Goal: Contribute content: Contribute content

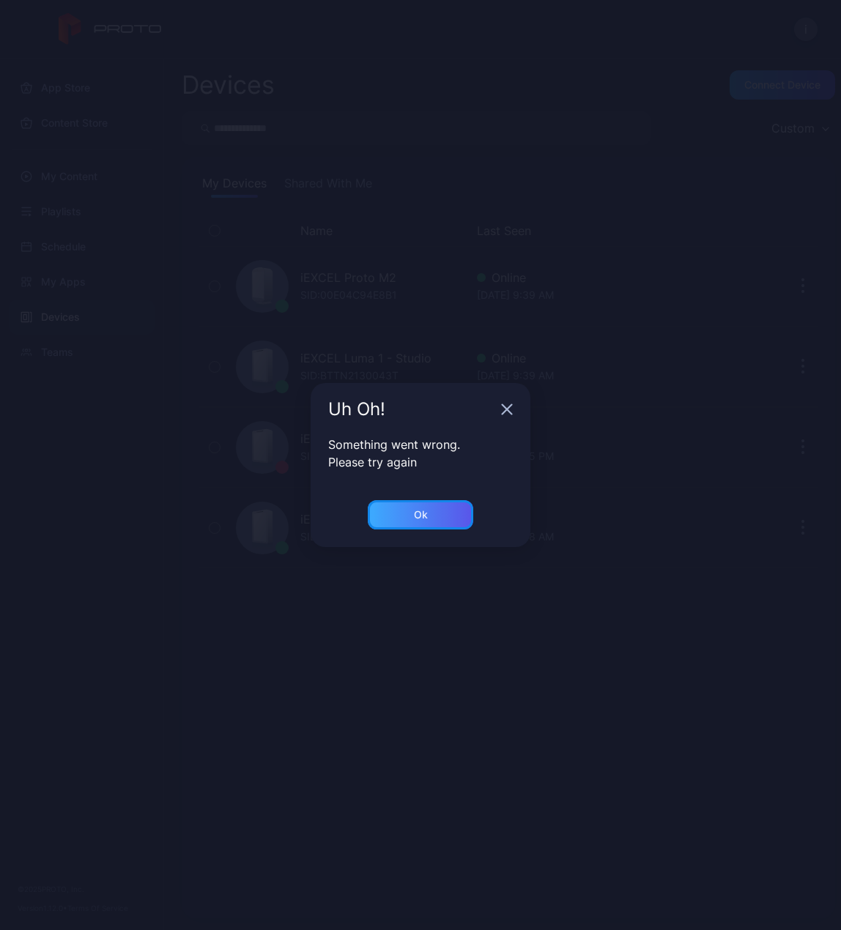
click at [402, 524] on div "Ok" at bounding box center [420, 514] width 105 height 29
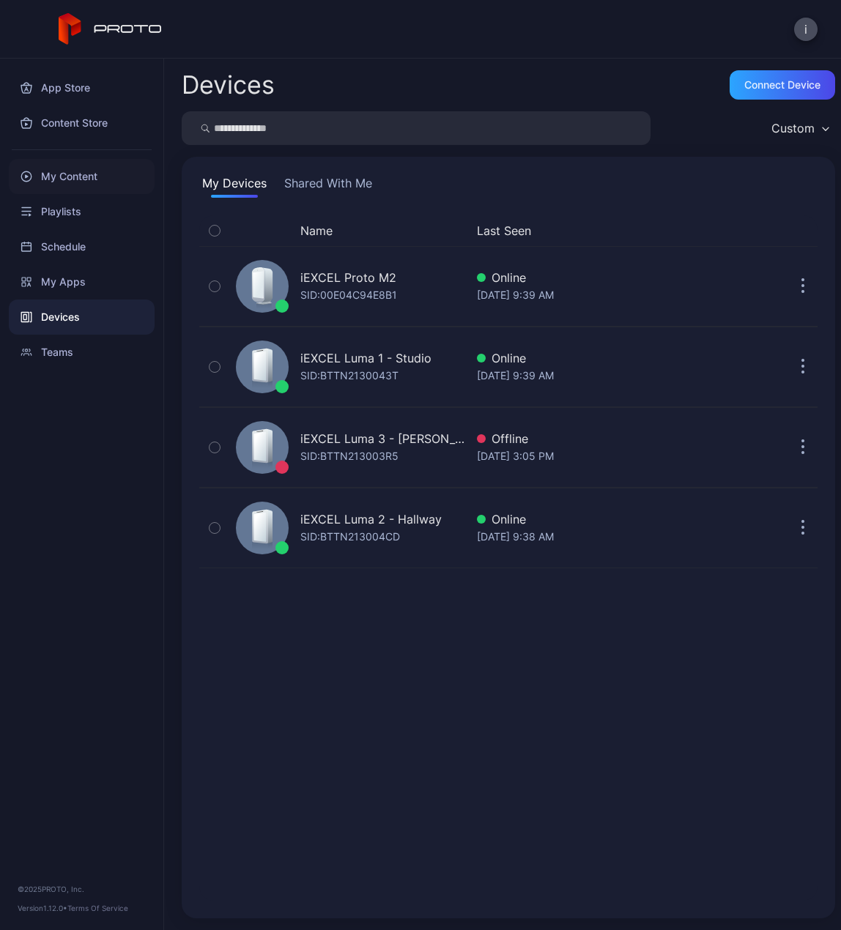
click at [83, 179] on div "My Content" at bounding box center [82, 176] width 146 height 35
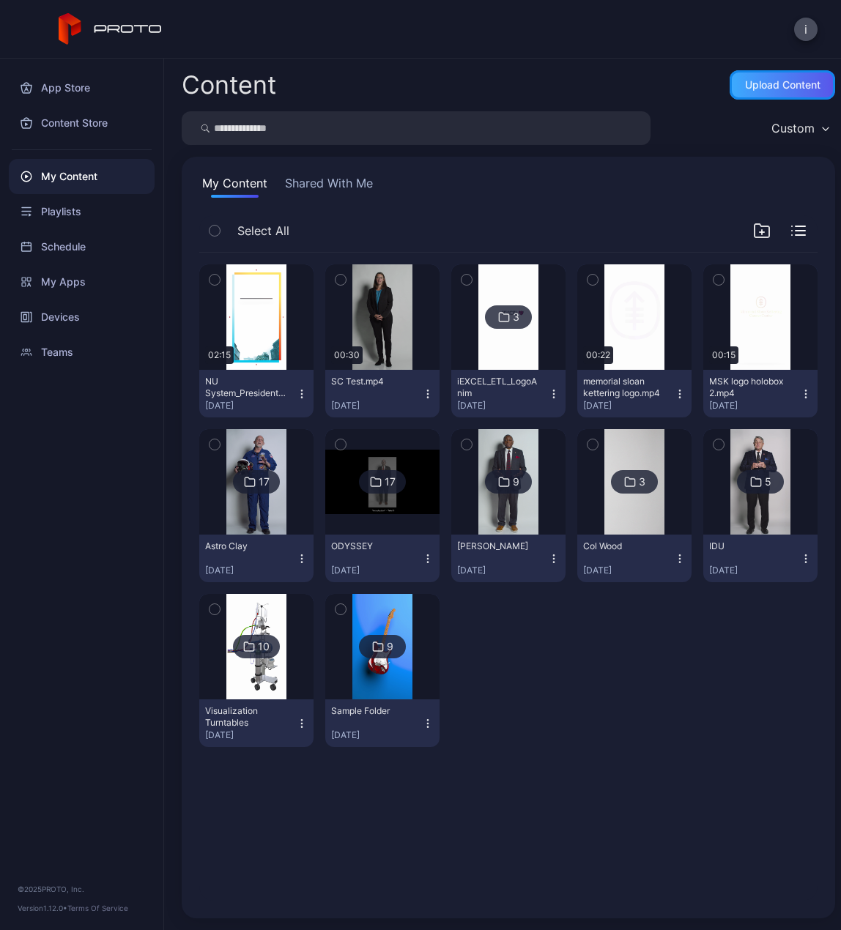
click at [766, 83] on div "Upload Content" at bounding box center [782, 85] width 75 height 12
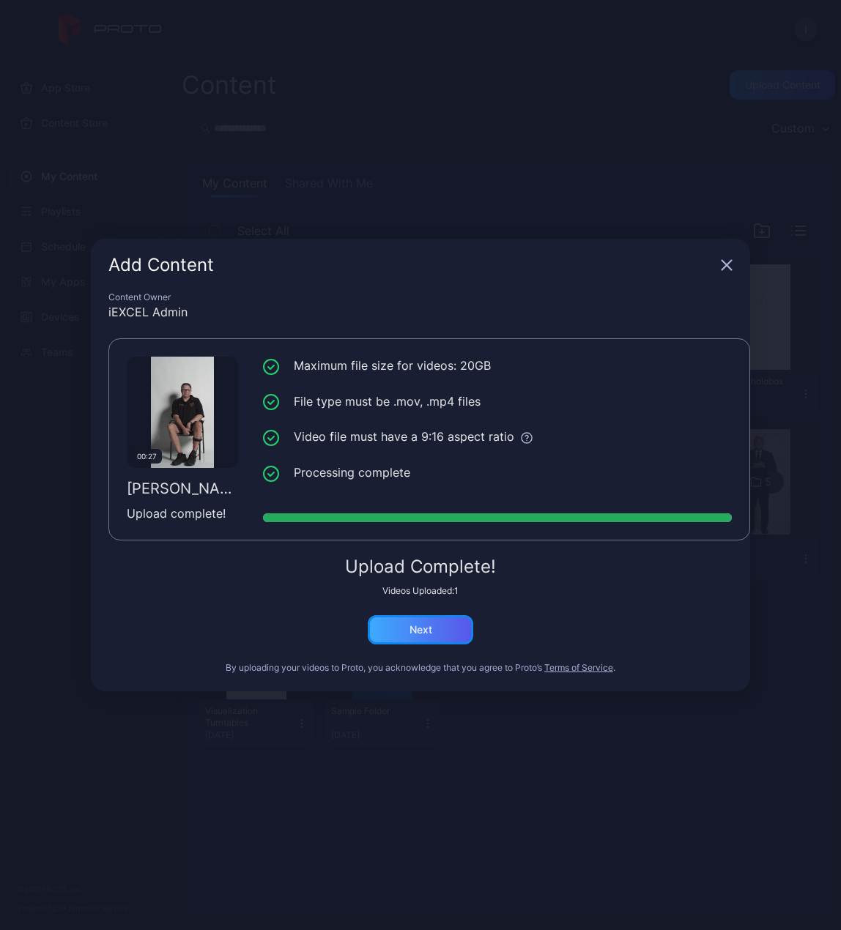
click at [410, 626] on div "Next" at bounding box center [420, 630] width 23 height 12
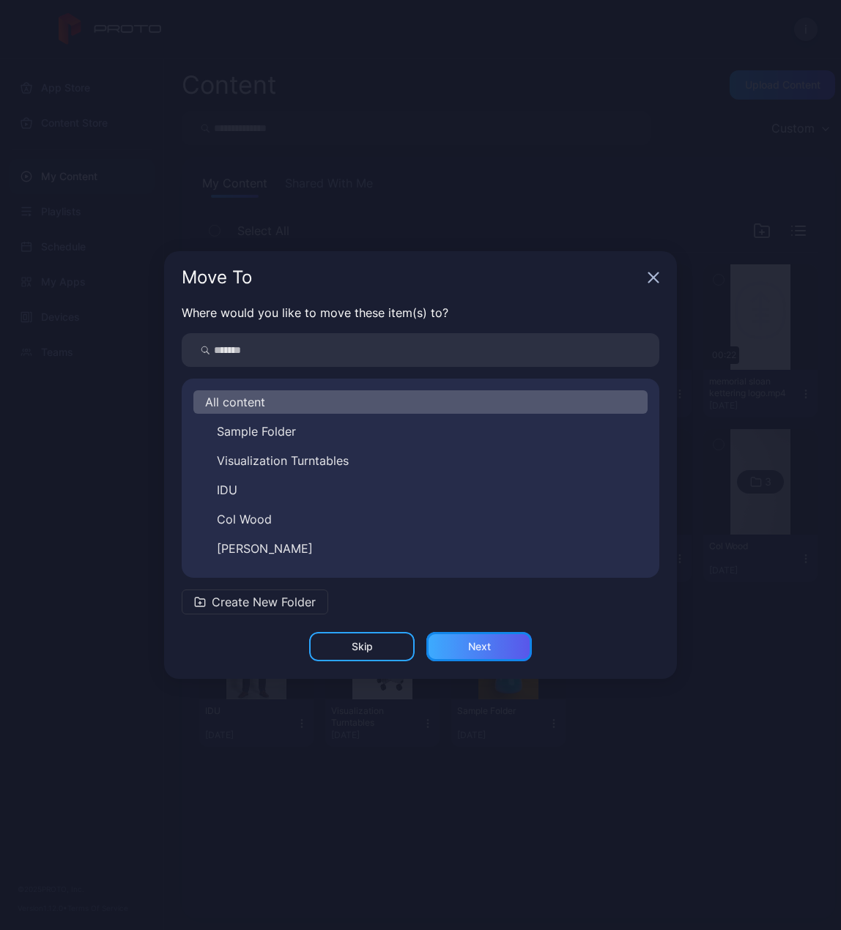
click at [486, 639] on div "Next" at bounding box center [478, 646] width 105 height 29
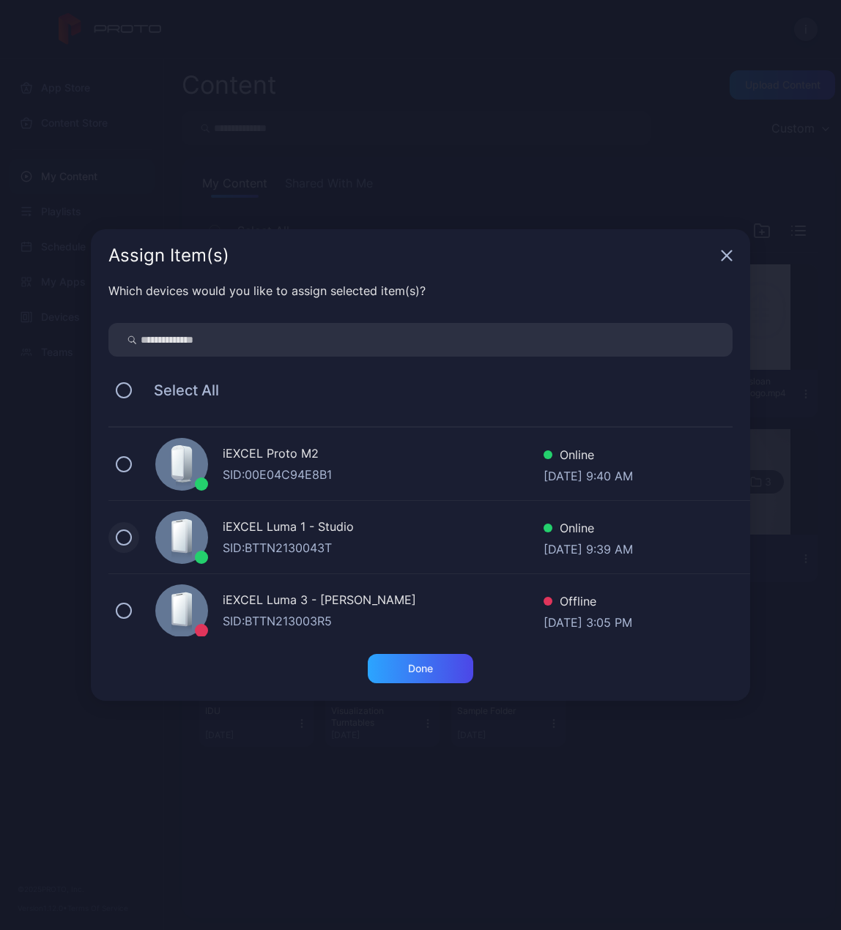
click at [129, 537] on button at bounding box center [124, 537] width 16 height 16
click at [441, 668] on div "Done" at bounding box center [420, 668] width 105 height 29
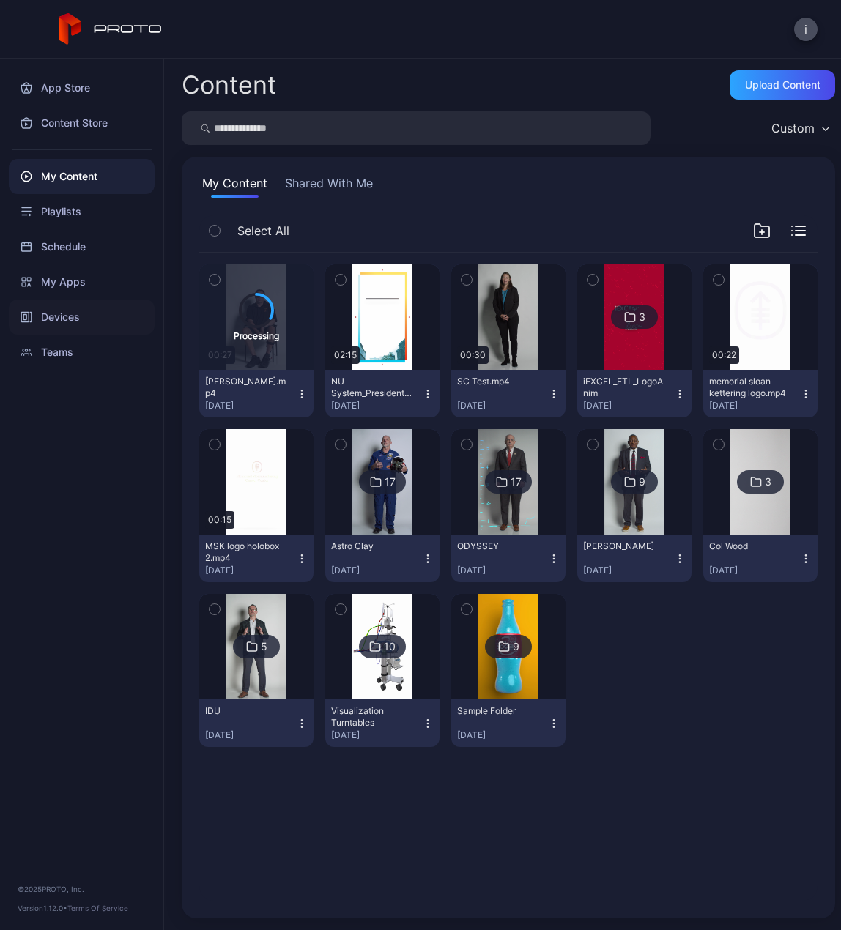
click at [62, 316] on div "Devices" at bounding box center [82, 316] width 146 height 35
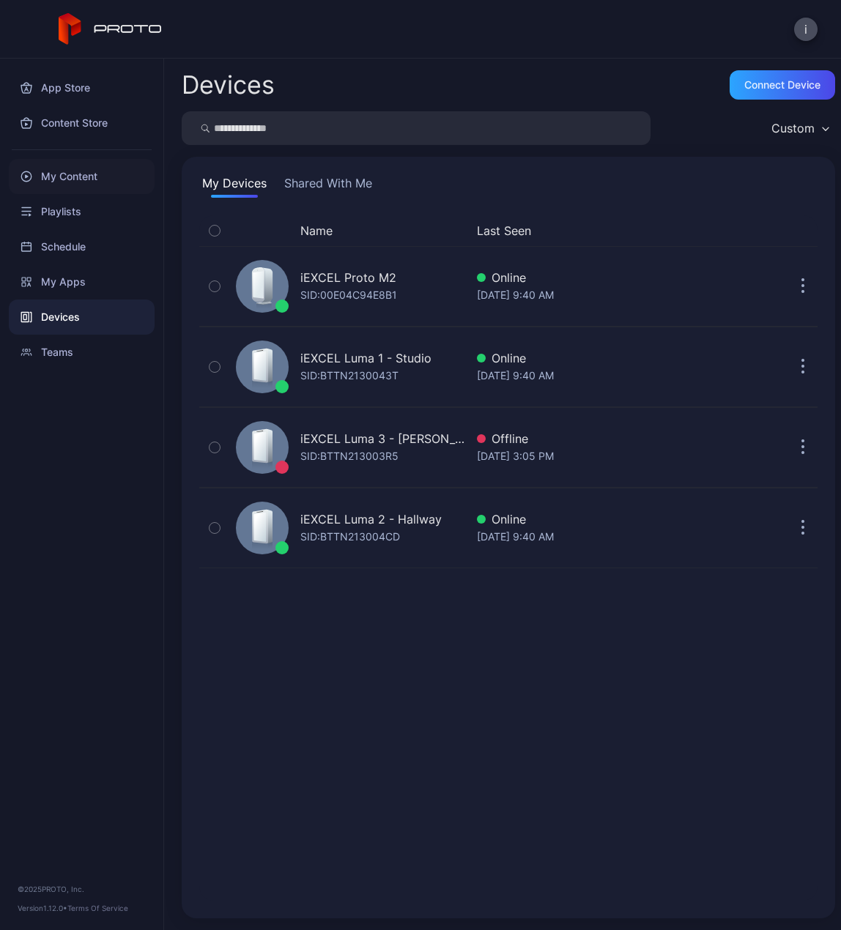
click at [57, 184] on div "My Content" at bounding box center [82, 176] width 146 height 35
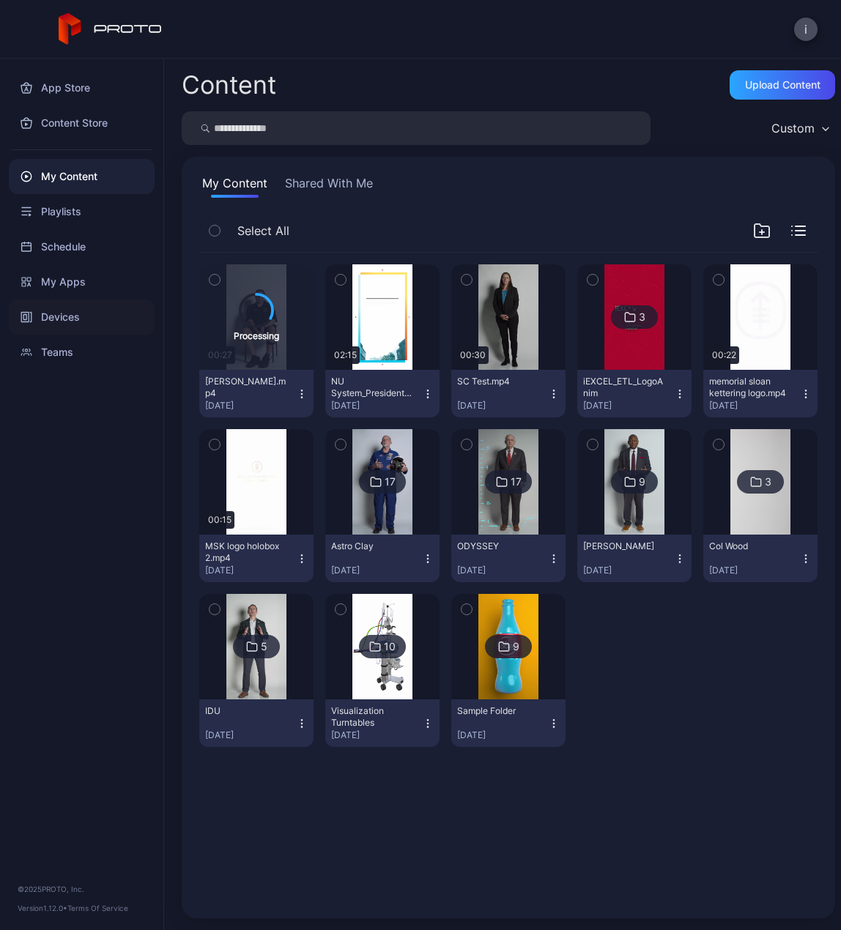
click at [75, 316] on div "Devices" at bounding box center [82, 316] width 146 height 35
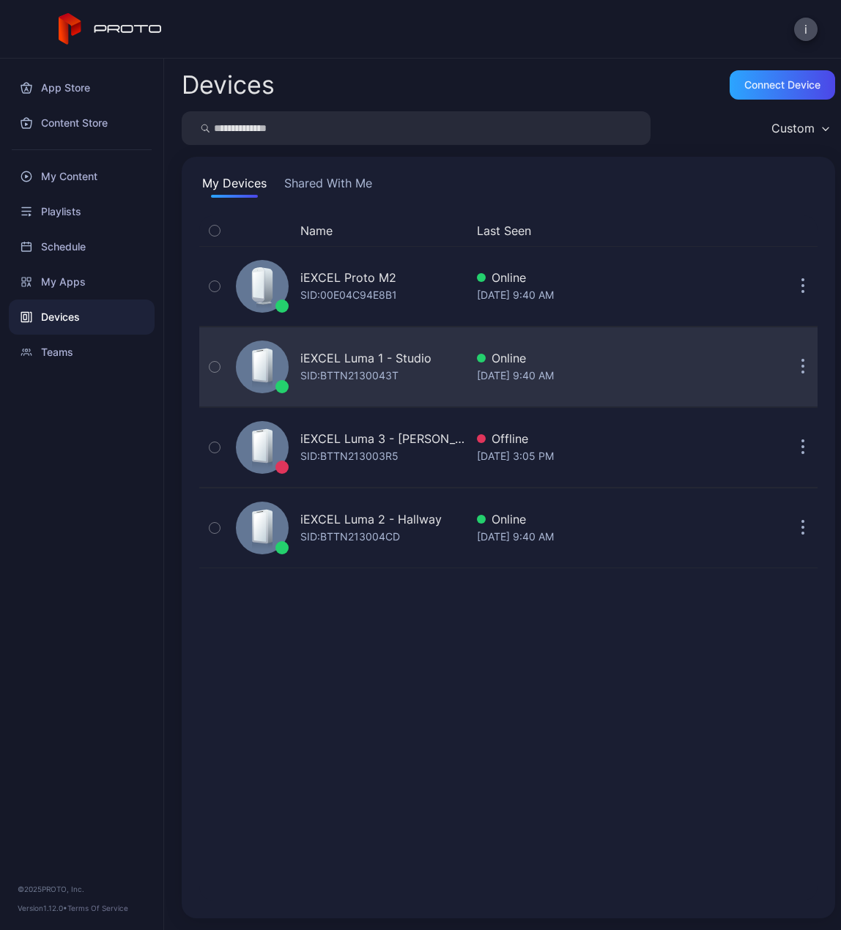
click at [387, 361] on div "iEXCEL Luma 1 - Studio" at bounding box center [365, 358] width 131 height 18
